Goal: Information Seeking & Learning: Find specific fact

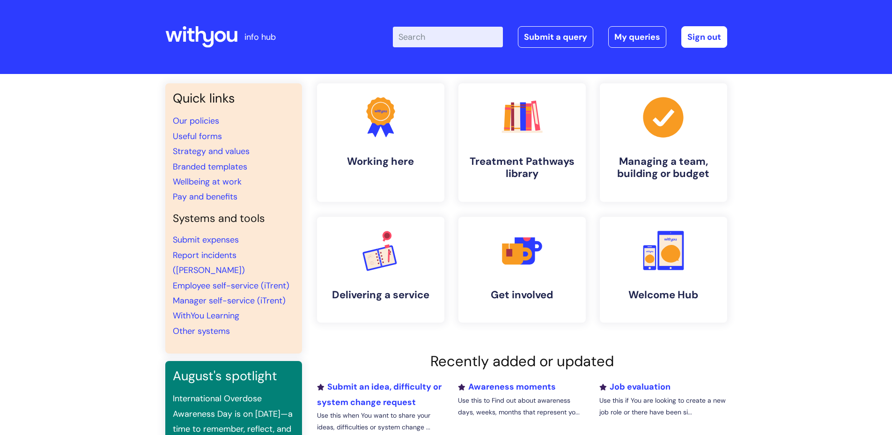
click at [428, 39] on input "Enter your search term here..." at bounding box center [448, 37] width 110 height 21
type input "pay"
click button "Search" at bounding box center [0, 0] width 0 height 0
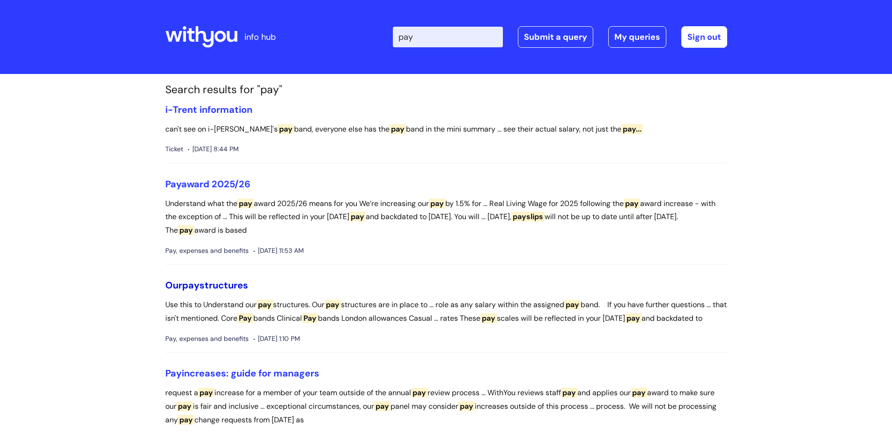
click at [223, 286] on link "Our pay structures" at bounding box center [206, 285] width 83 height 12
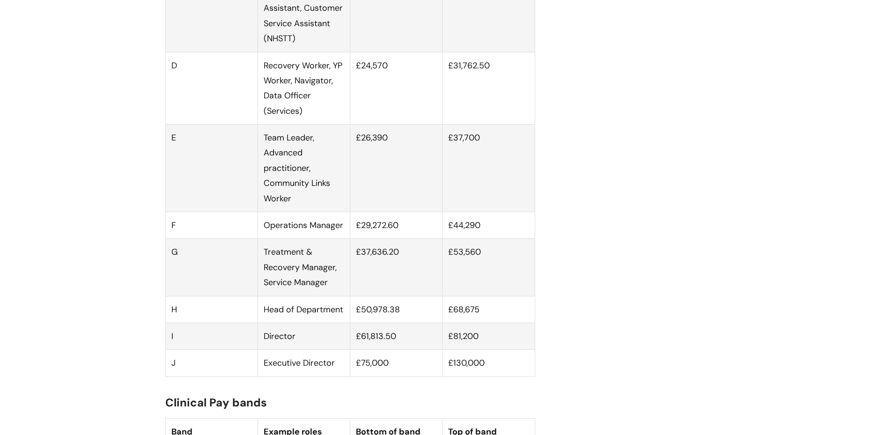
scroll to position [761, 0]
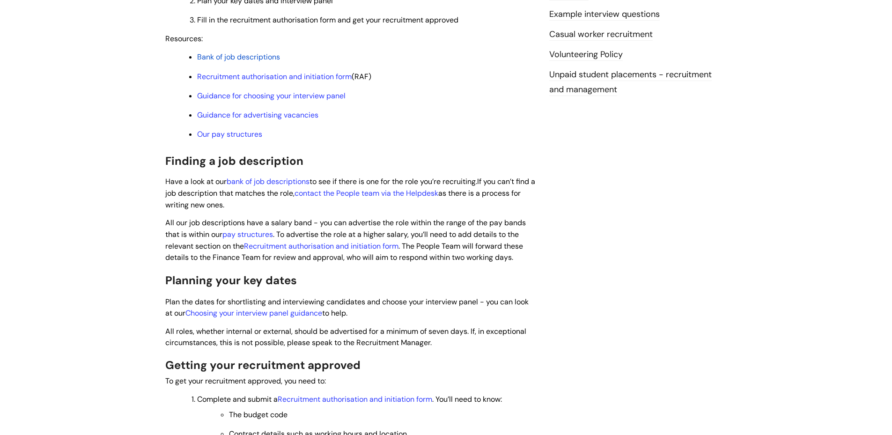
scroll to position [331, 0]
